Goal: Information Seeking & Learning: Find specific fact

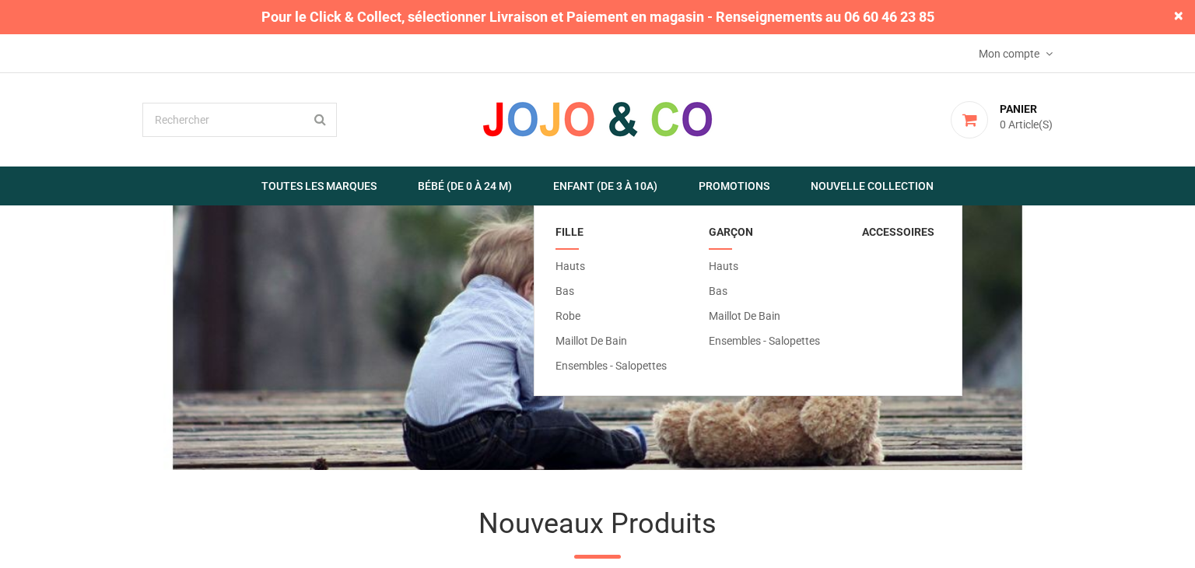
scroll to position [2349, 0]
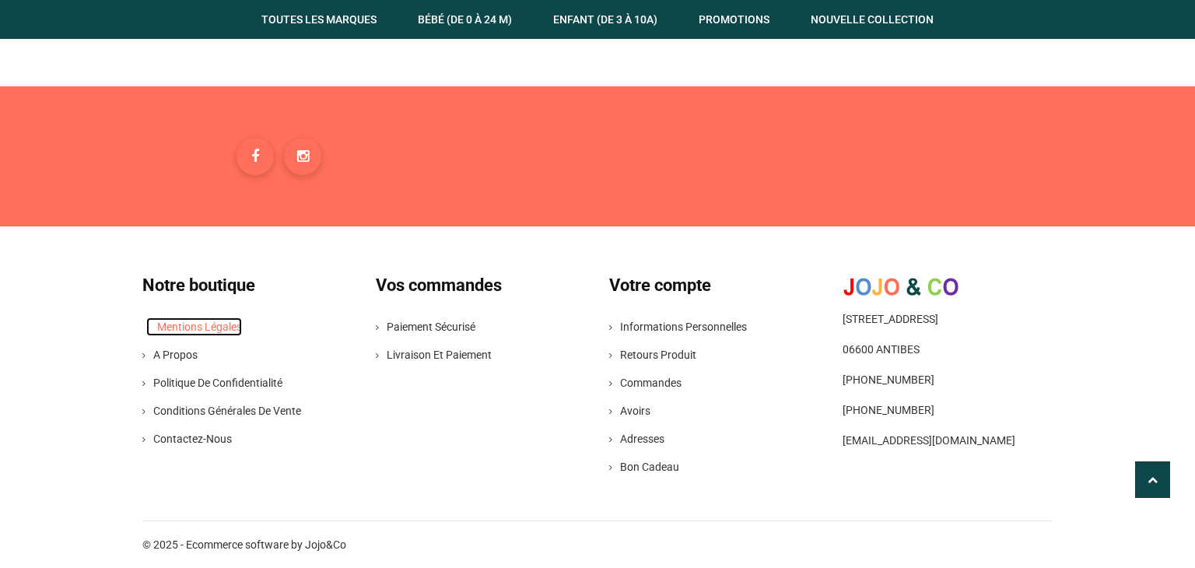
click at [219, 323] on link "Mentions légales" at bounding box center [194, 326] width 96 height 19
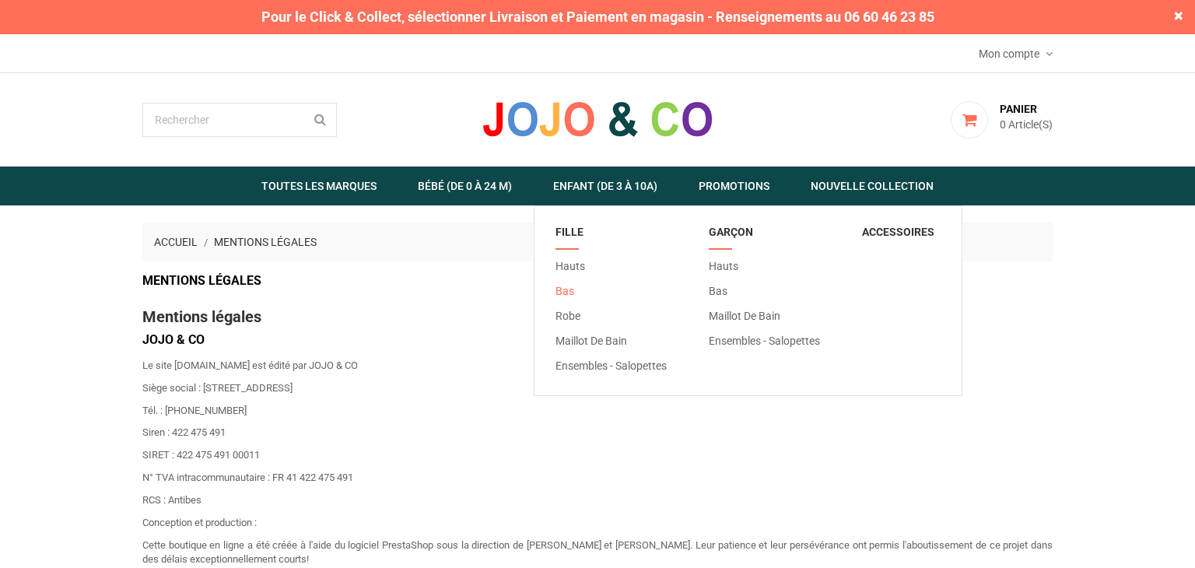
scroll to position [522, 0]
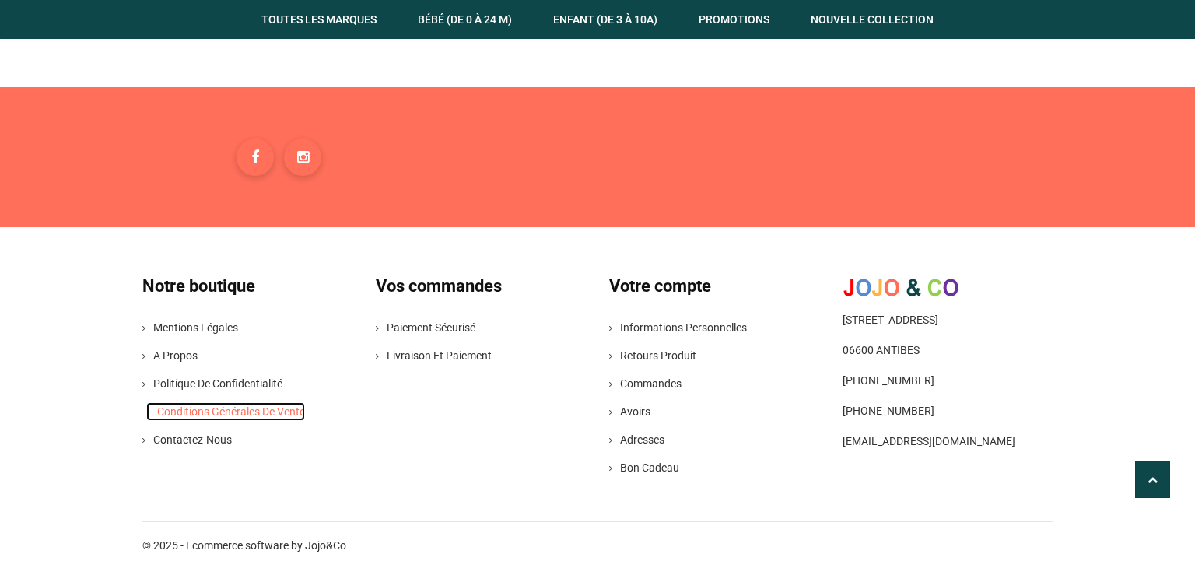
click at [206, 406] on link "Conditions Générales de Vente" at bounding box center [225, 411] width 159 height 19
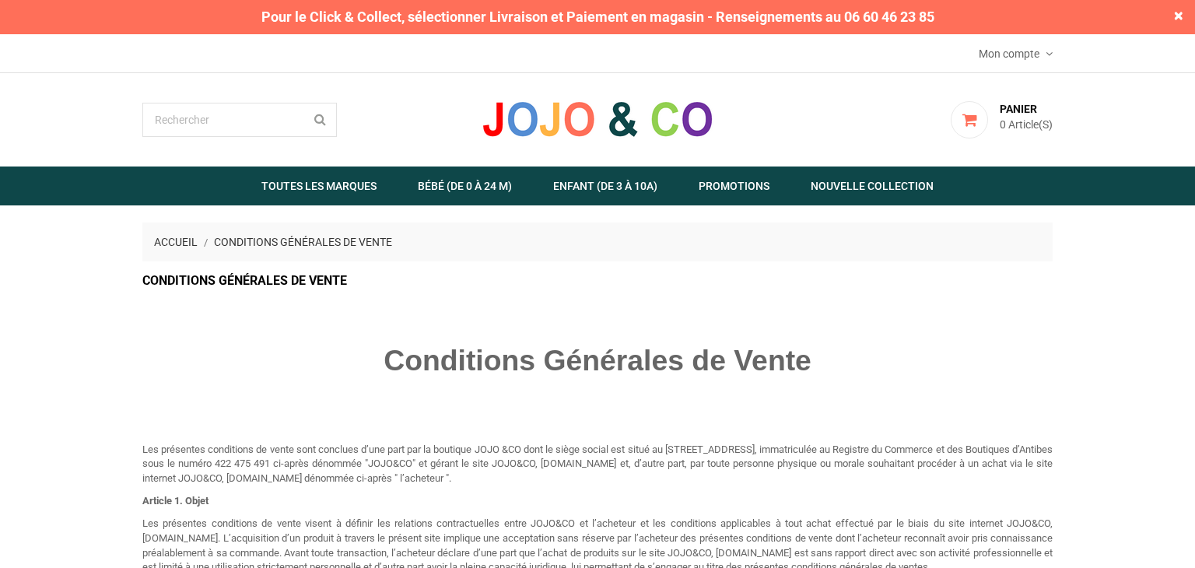
click at [316, 461] on p "Les présentes conditions de vente sont conclues d’une part par la boutique JOJO…" at bounding box center [597, 465] width 910 height 44
drag, startPoint x: 316, startPoint y: 461, endPoint x: 364, endPoint y: 465, distance: 48.4
click at [364, 465] on p "Les présentes conditions de vente sont conclues d’une part par la boutique JOJO…" at bounding box center [597, 465] width 910 height 44
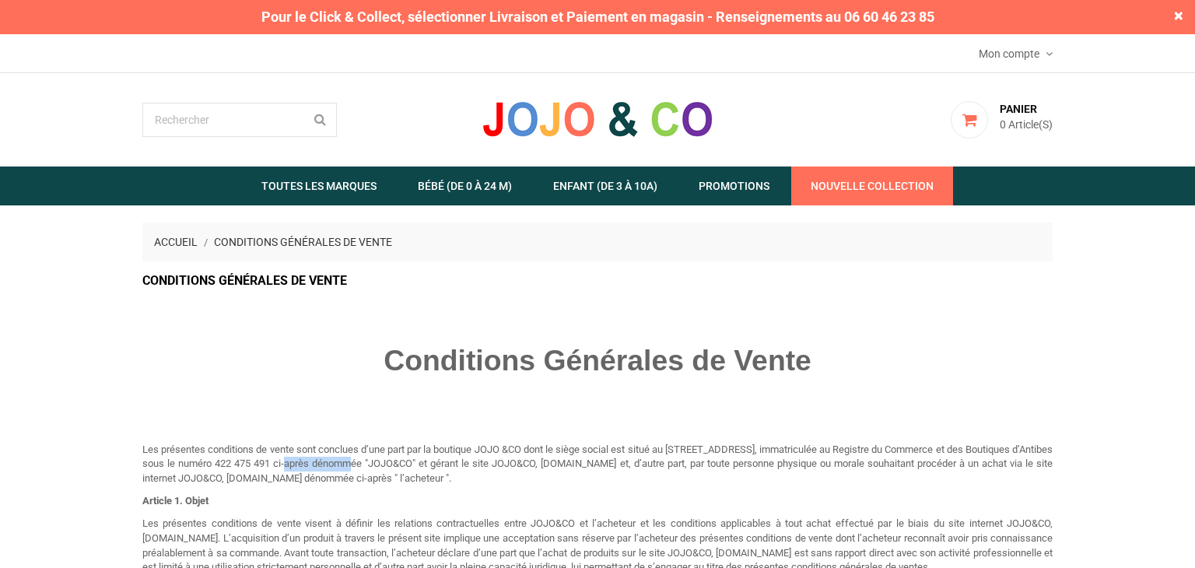
copy p "422 475 491"
